Goal: Task Accomplishment & Management: Use online tool/utility

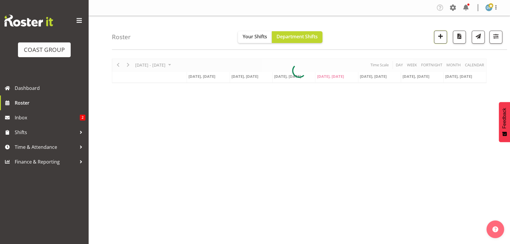
click at [440, 39] on span "button" at bounding box center [441, 36] width 8 height 8
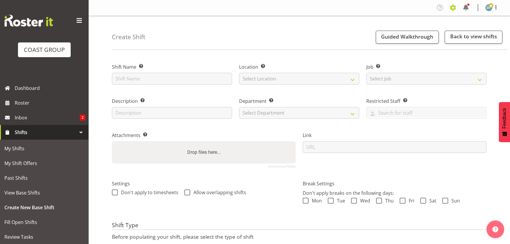
click at [453, 7] on span at bounding box center [452, 7] width 9 height 9
click at [415, 35] on link "Jobs" at bounding box center [429, 32] width 57 height 11
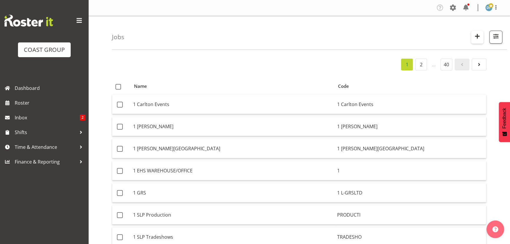
click at [477, 35] on span "button" at bounding box center [477, 36] width 8 height 8
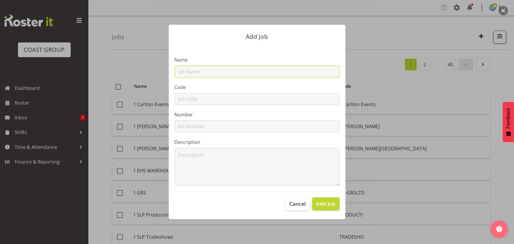
click at [230, 70] on input "text" at bounding box center [257, 72] width 165 height 12
type input "22511010 - 2 degrees @ALGIM"
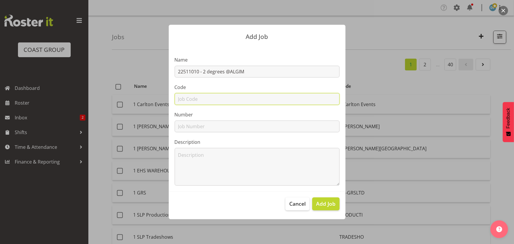
click at [219, 101] on input "text" at bounding box center [257, 99] width 165 height 12
type input "22511010"
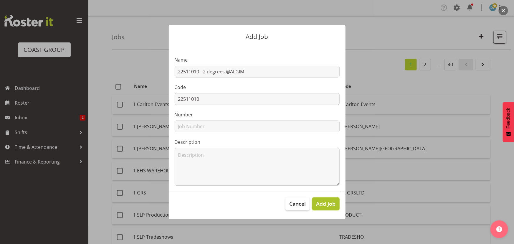
click at [319, 203] on span "Add Job" at bounding box center [325, 204] width 19 height 8
